Goal: Use online tool/utility: Utilize a website feature to perform a specific function

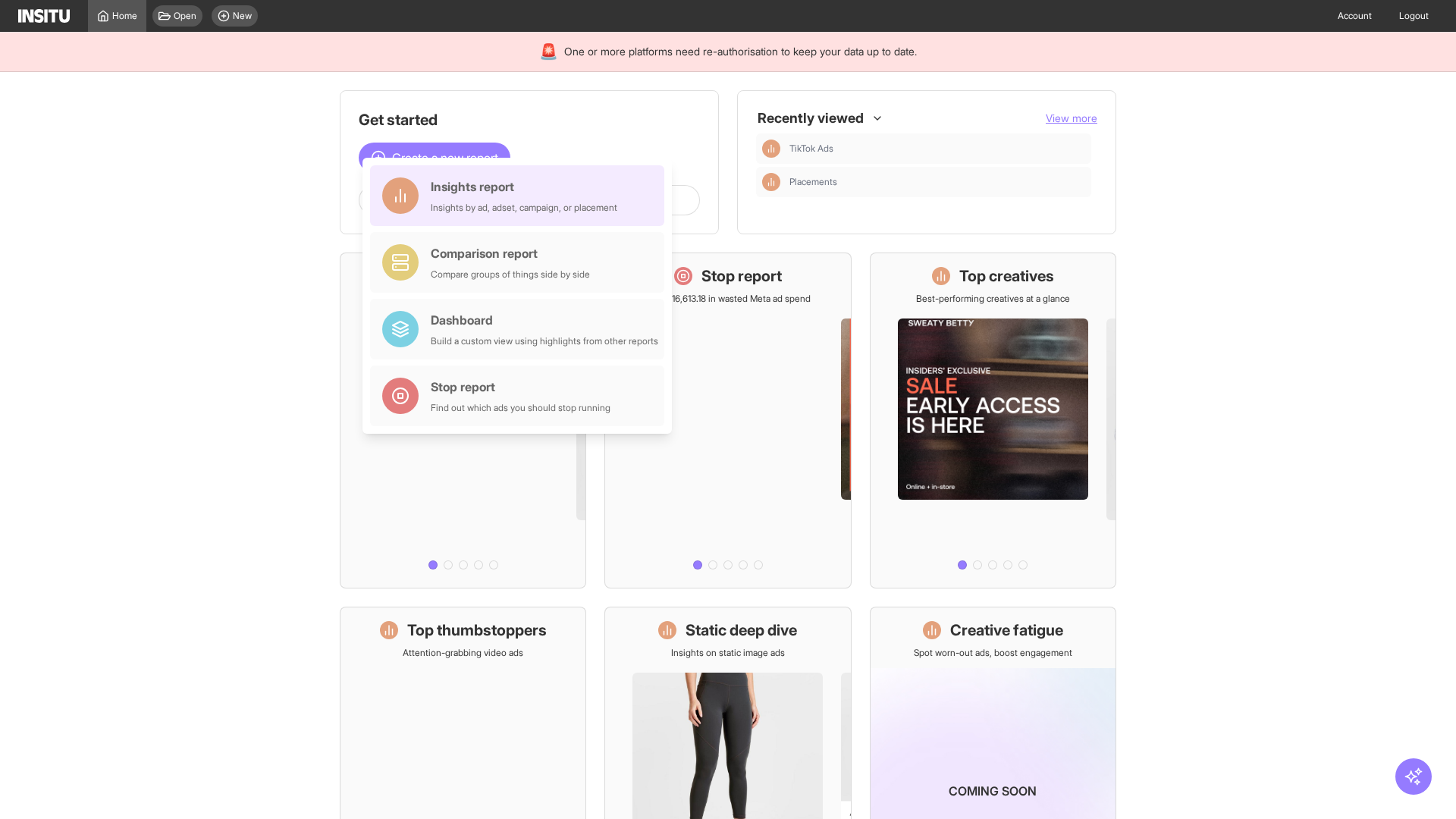
click at [521, 196] on div "Insights report Insights by ad, adset, campaign, or placement" at bounding box center [524, 196] width 187 height 37
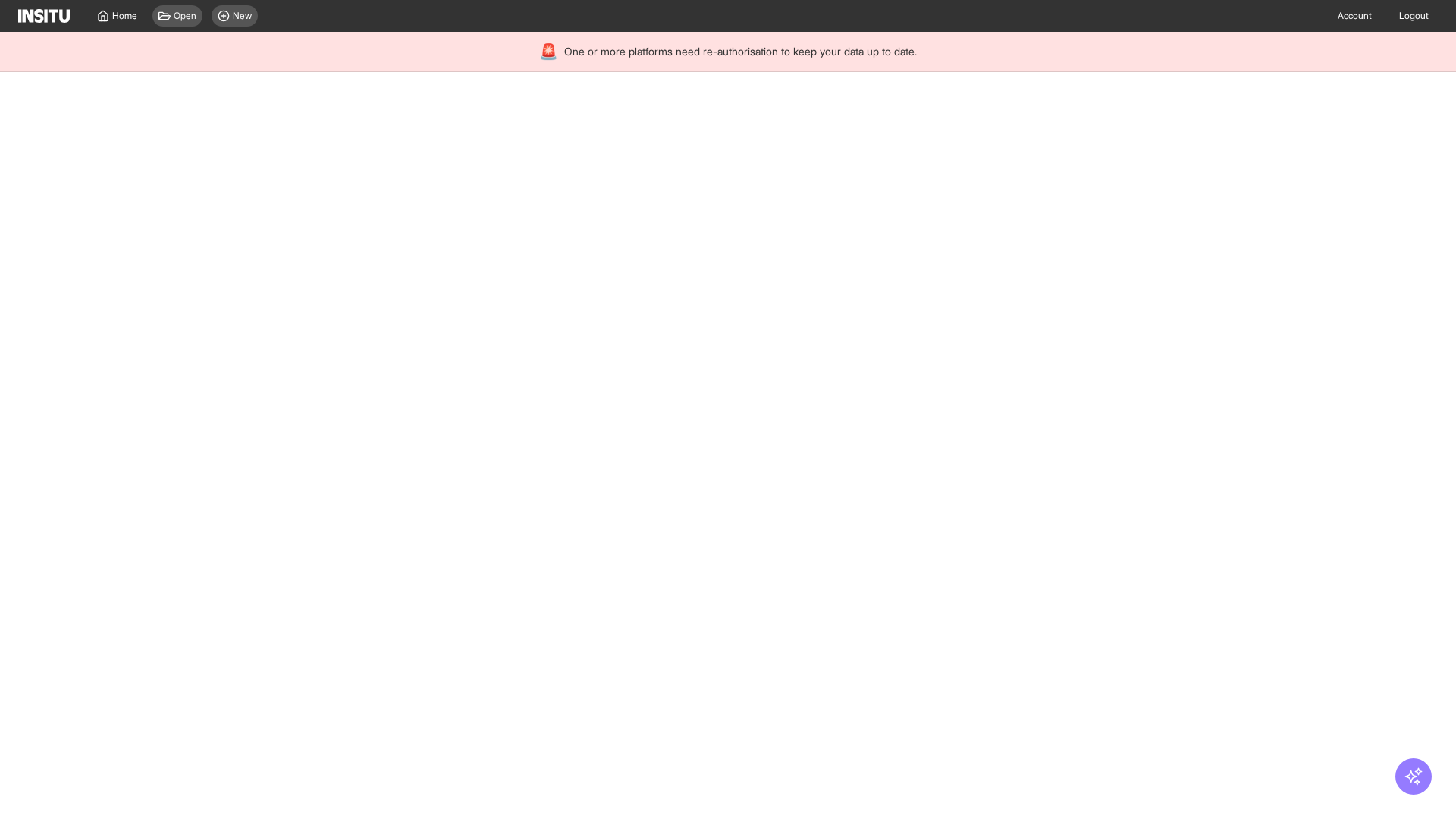
select select "**"
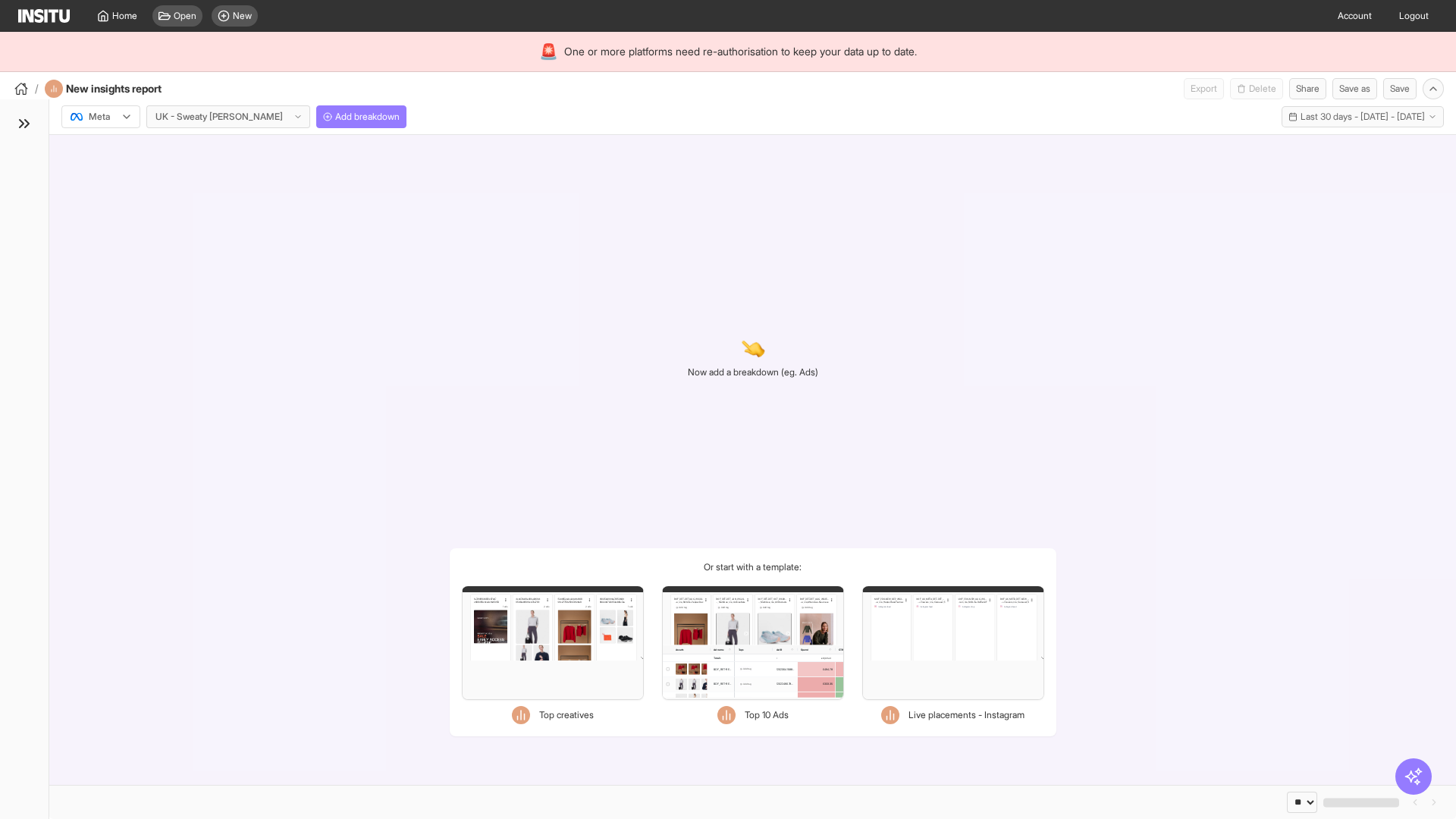
click at [101, 117] on div at bounding box center [90, 116] width 42 height 16
click at [100, 149] on span "Meta" at bounding box center [100, 149] width 20 height 14
click at [335, 117] on span "Add breakdown" at bounding box center [367, 116] width 64 height 12
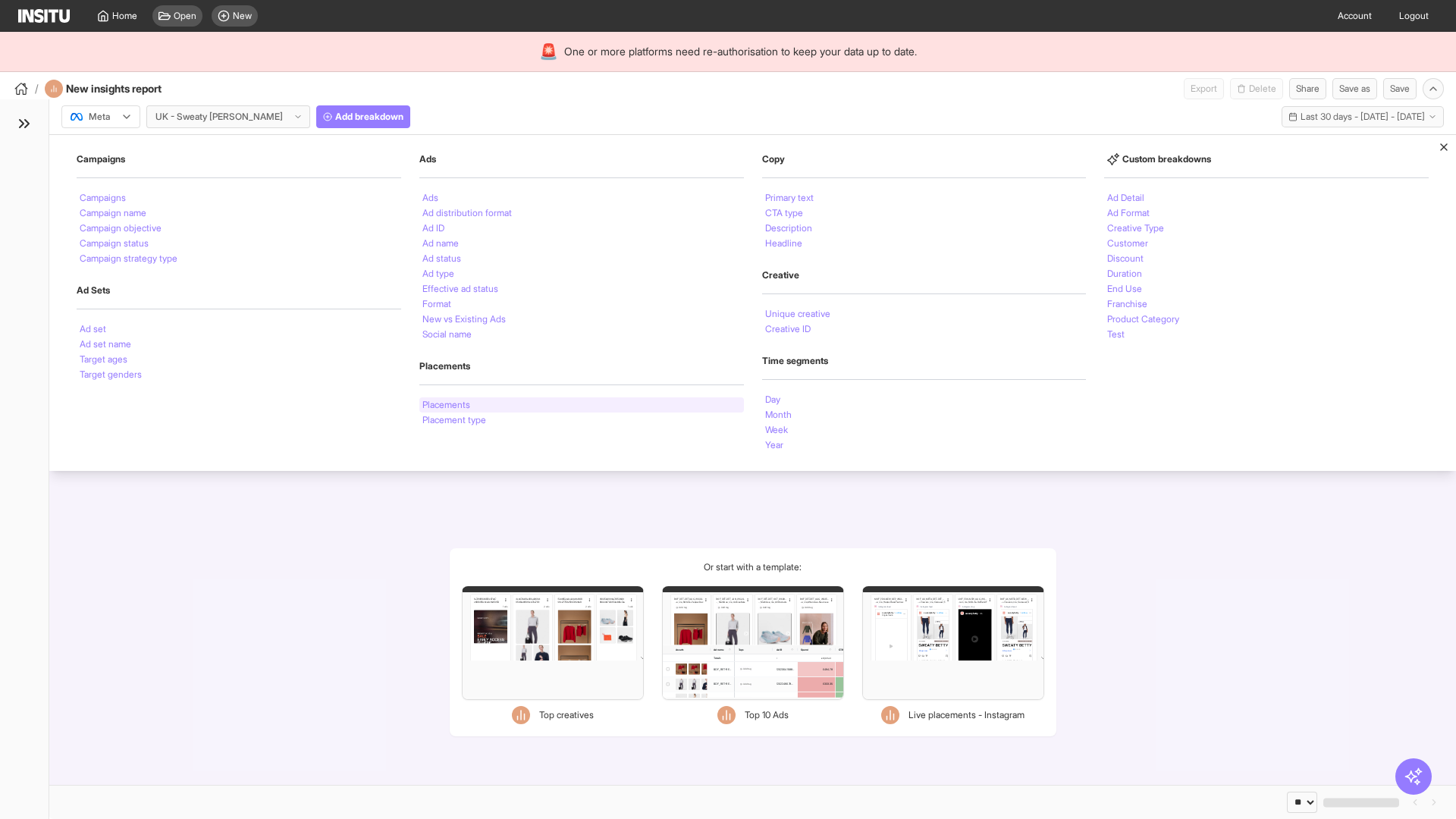
click at [447, 405] on li "Placements" at bounding box center [446, 405] width 48 height 9
